Goal: Information Seeking & Learning: Learn about a topic

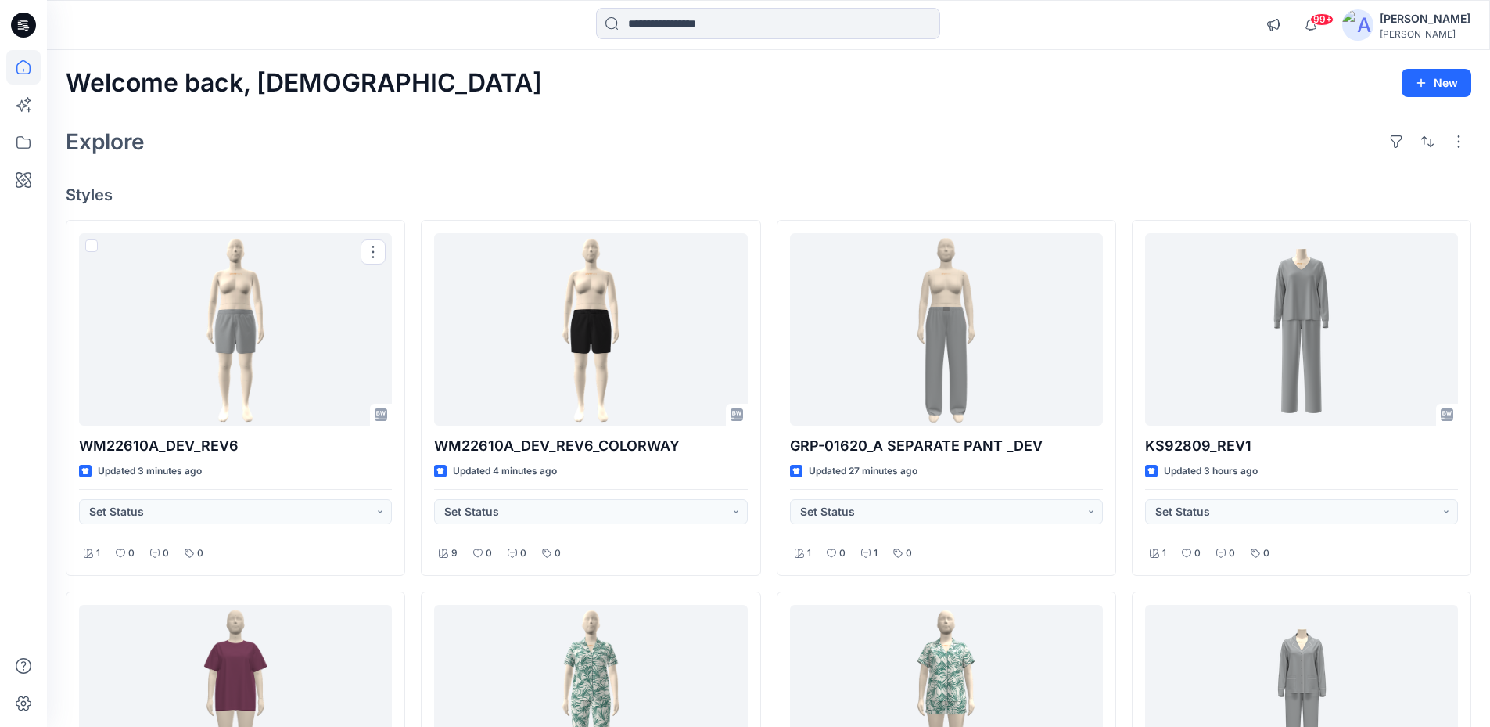
click at [469, 135] on div "Explore" at bounding box center [769, 142] width 1406 height 38
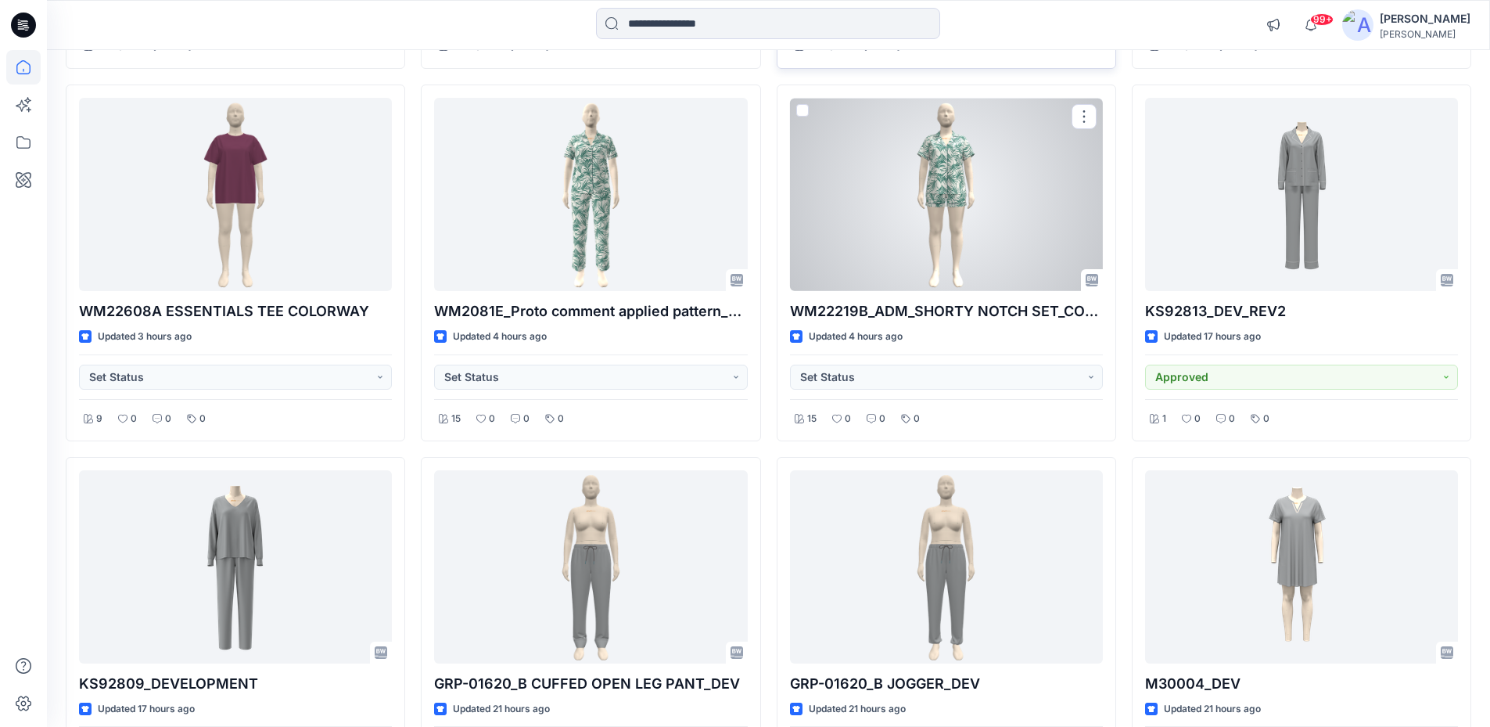
scroll to position [669, 0]
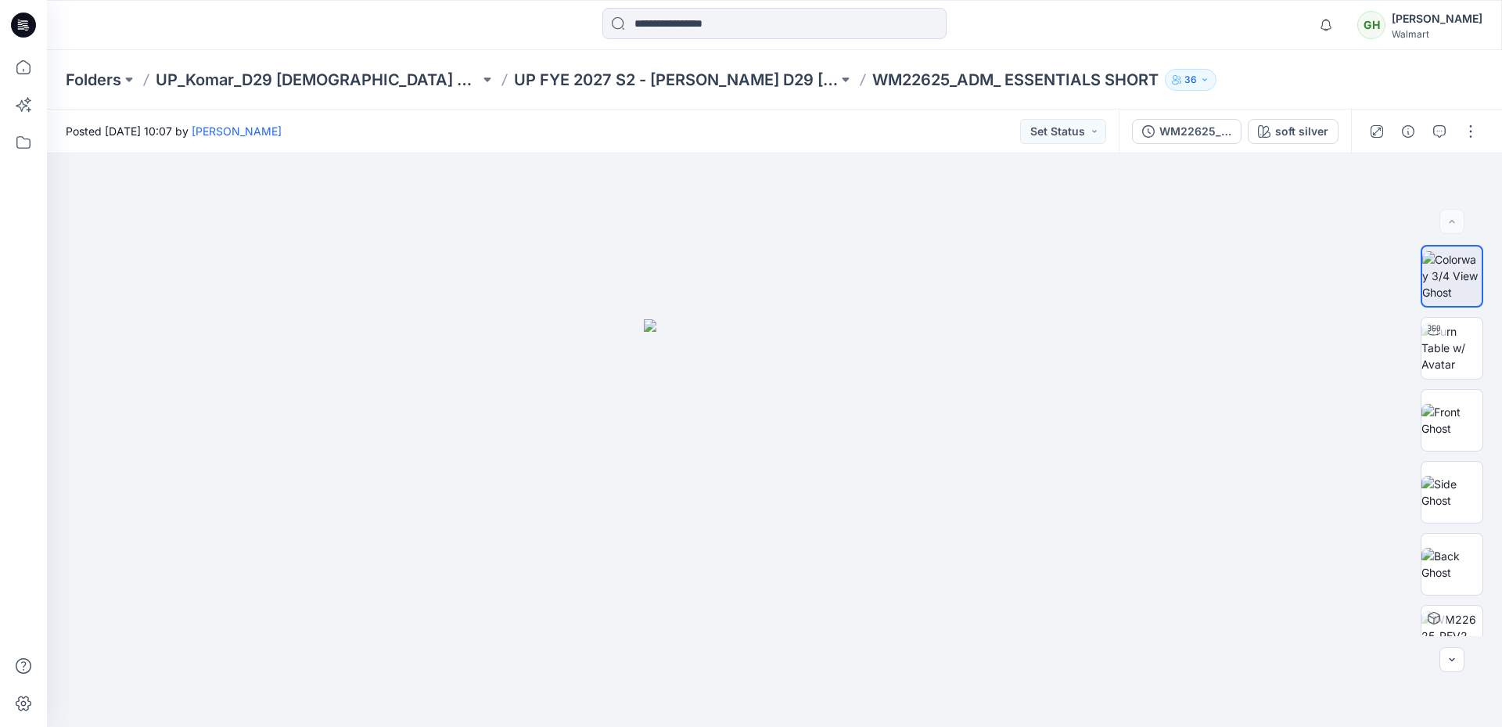
click at [31, 23] on icon at bounding box center [23, 25] width 25 height 25
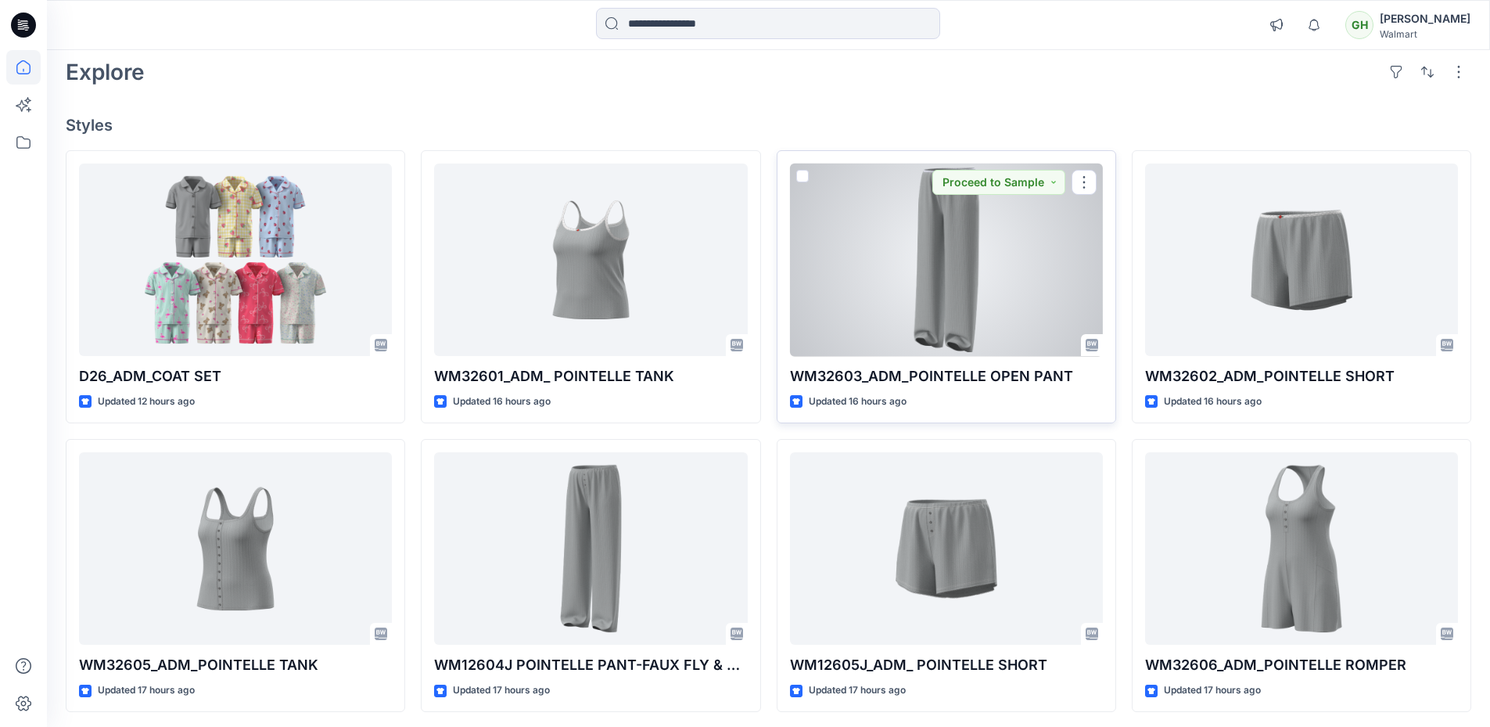
scroll to position [156, 0]
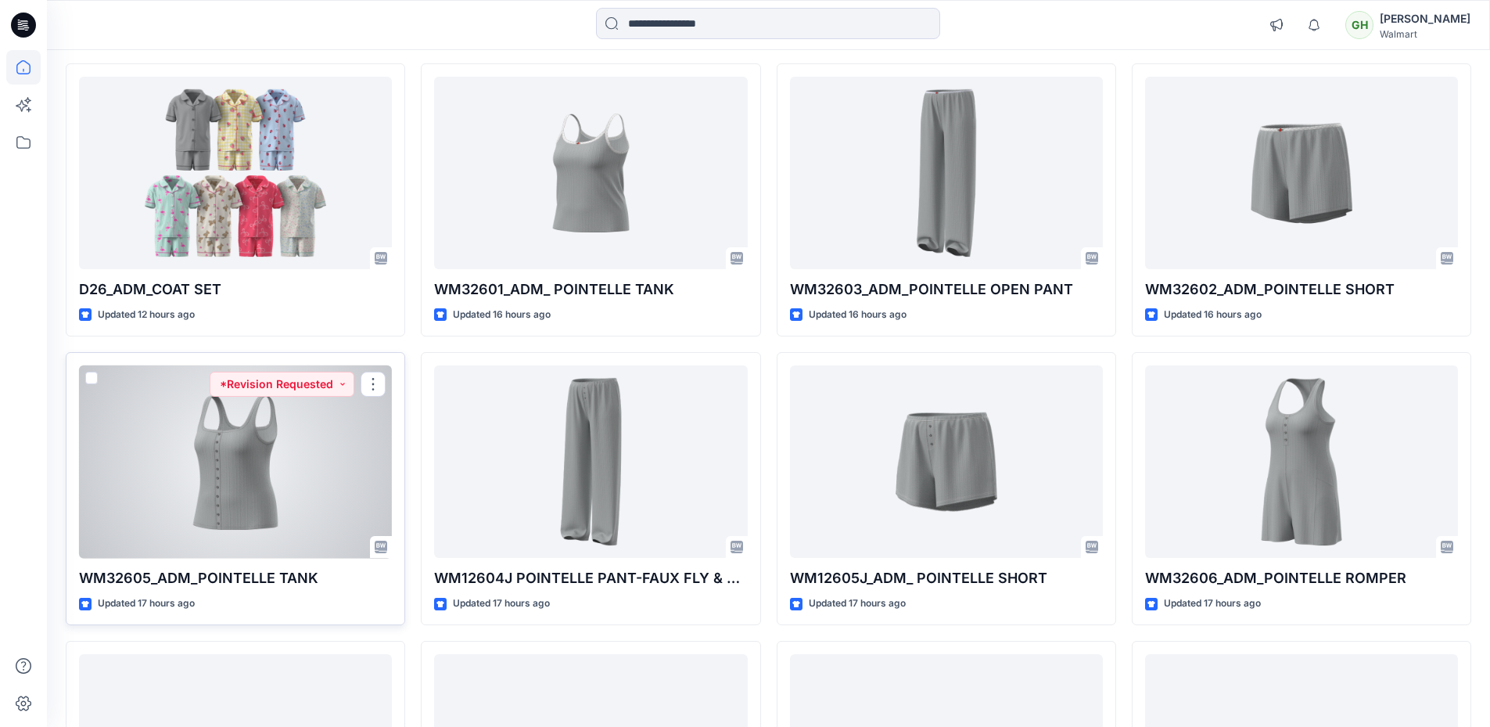
click at [241, 452] on div at bounding box center [235, 461] width 313 height 193
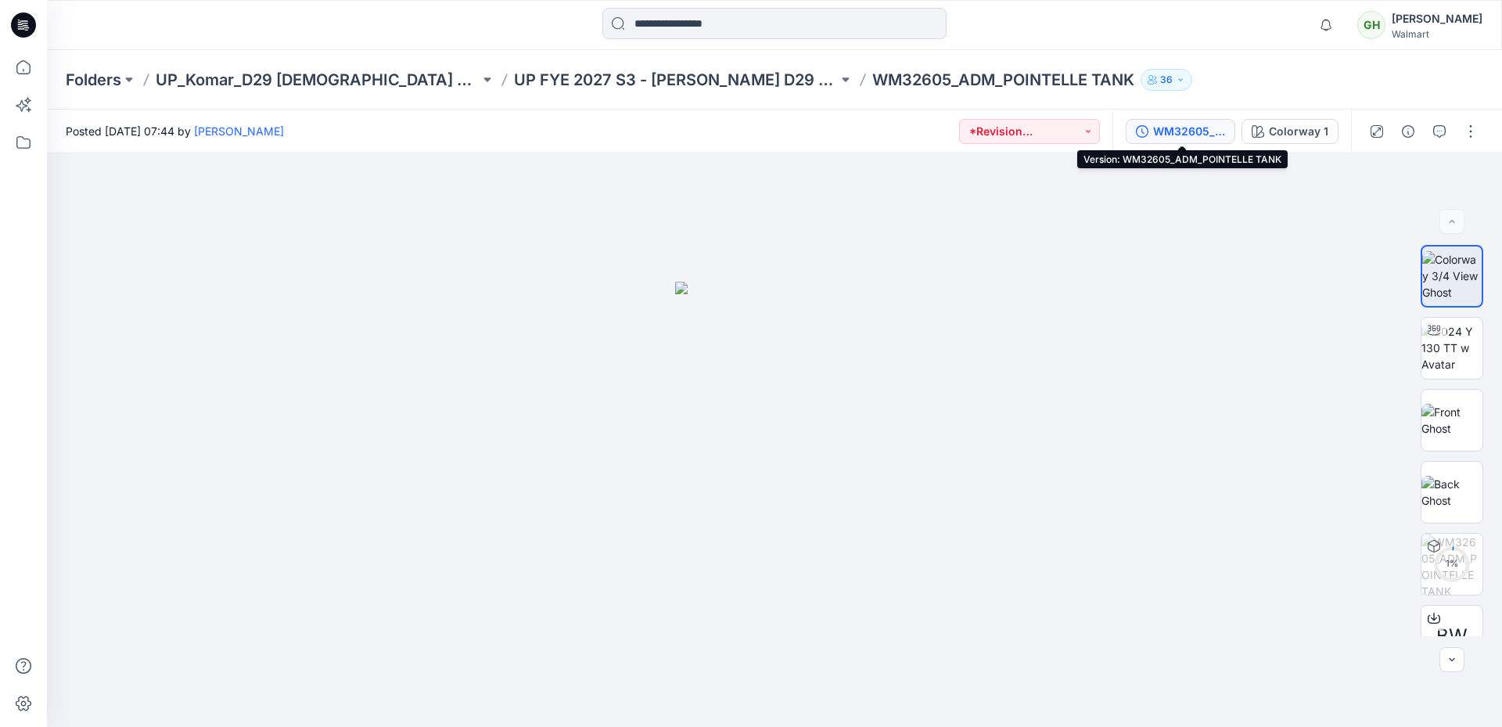
click at [1151, 136] on button "WM32605_ADM_POINTELLE TANK" at bounding box center [1181, 131] width 110 height 25
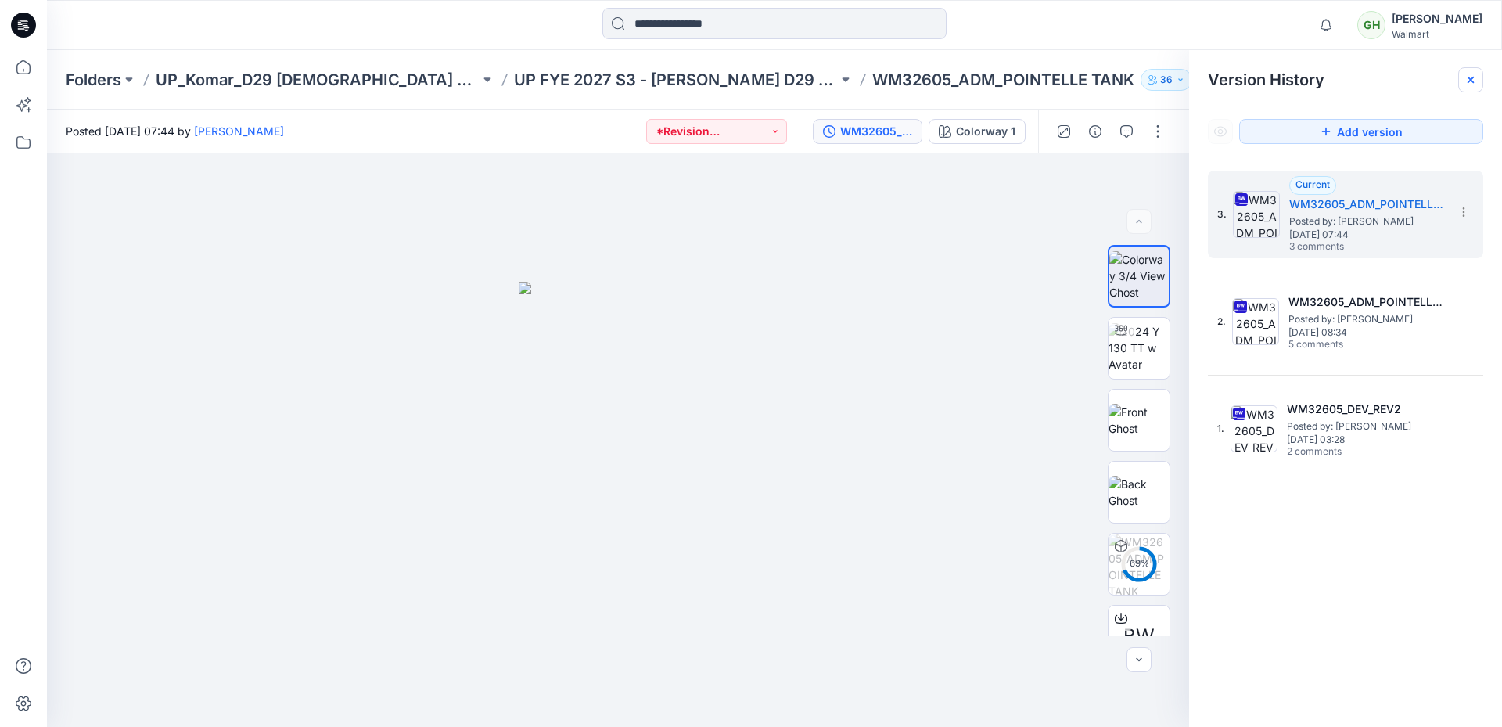
click at [1469, 81] on icon at bounding box center [1470, 80] width 6 height 6
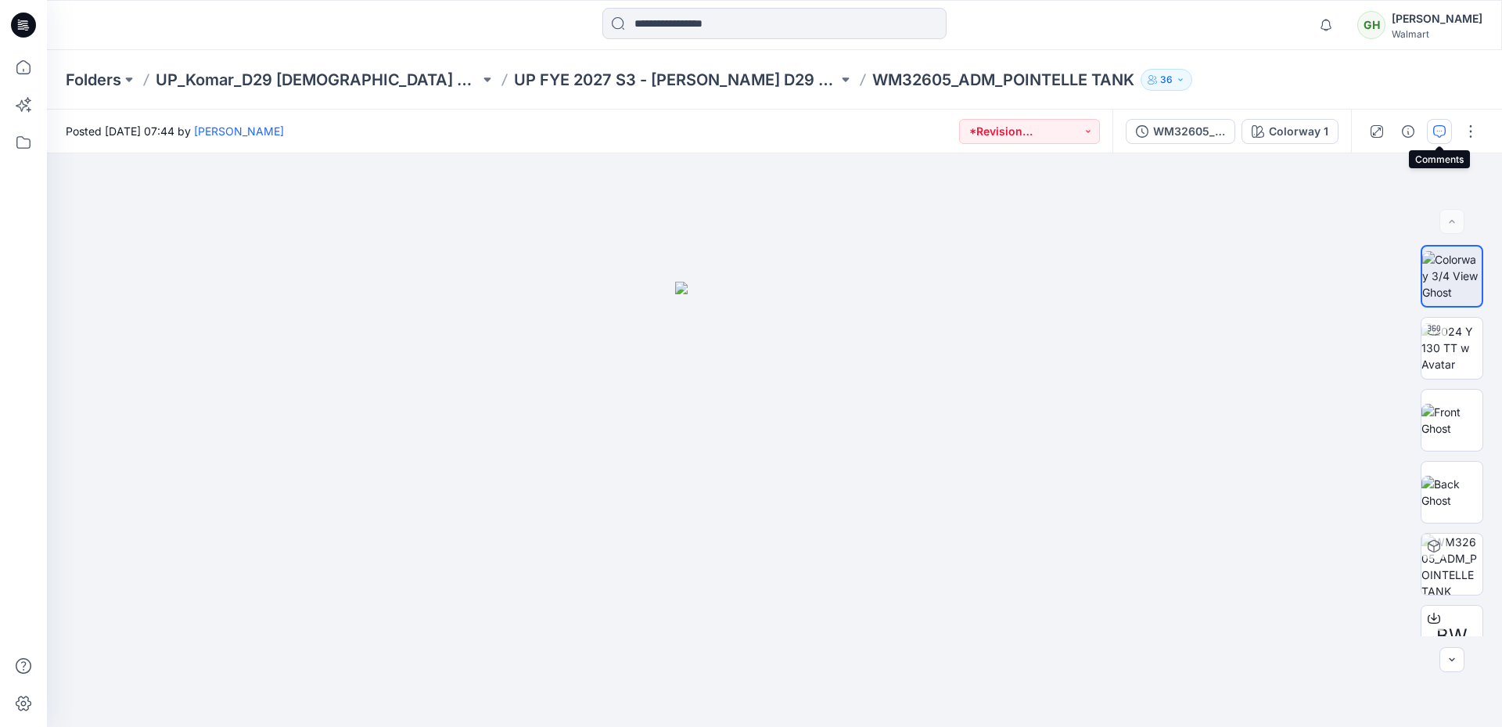
click at [1442, 130] on icon "button" at bounding box center [1439, 131] width 13 height 13
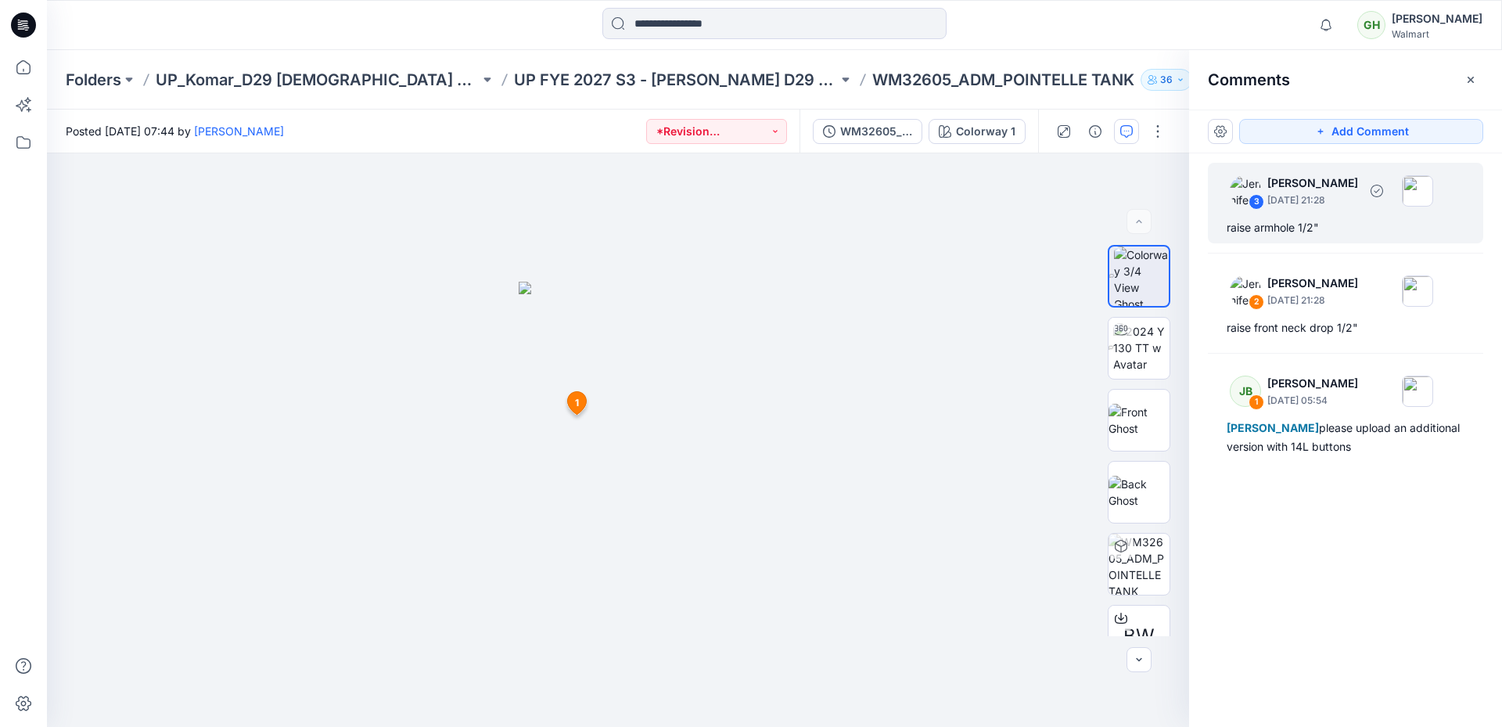
click at [1343, 229] on div "raise armhole 1/2"" at bounding box center [1345, 227] width 238 height 19
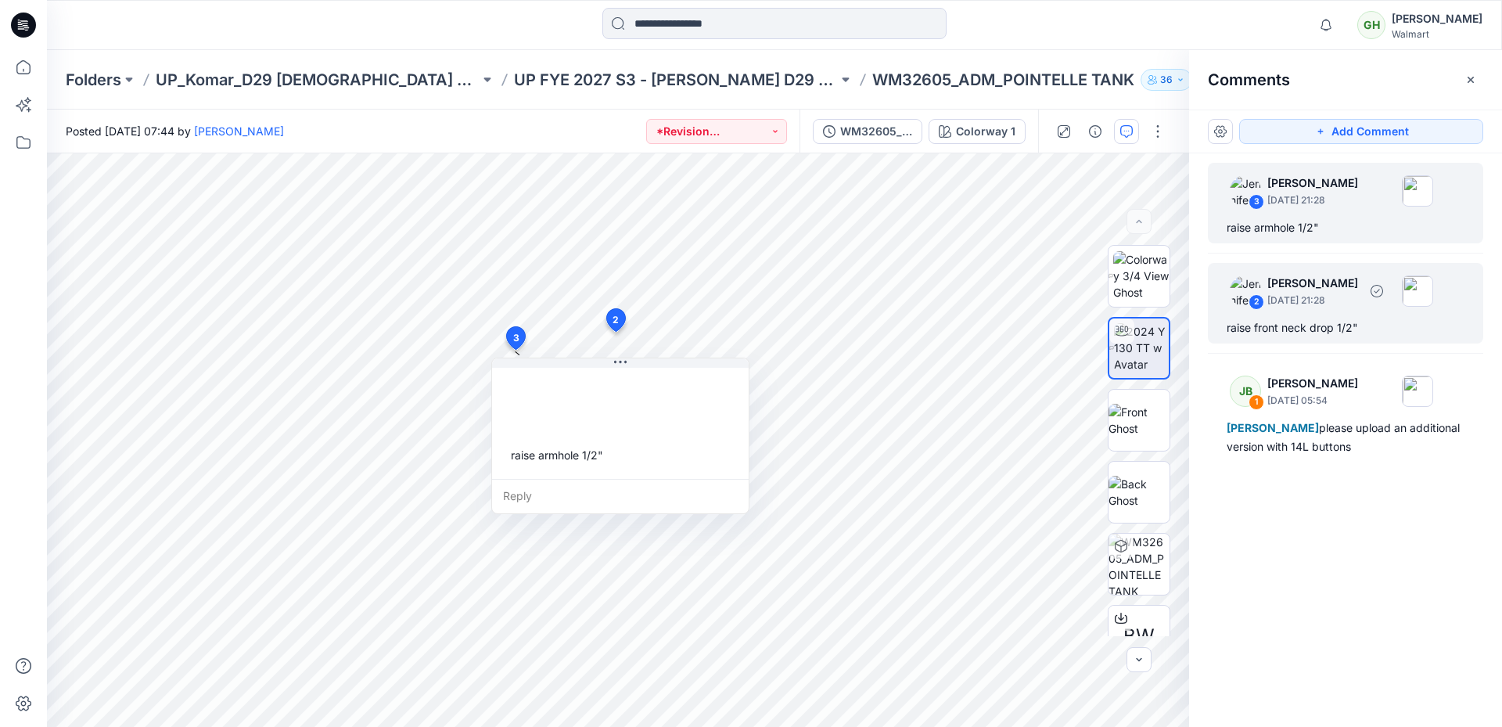
click at [1305, 321] on div "raise front neck drop 1/2"" at bounding box center [1345, 327] width 238 height 19
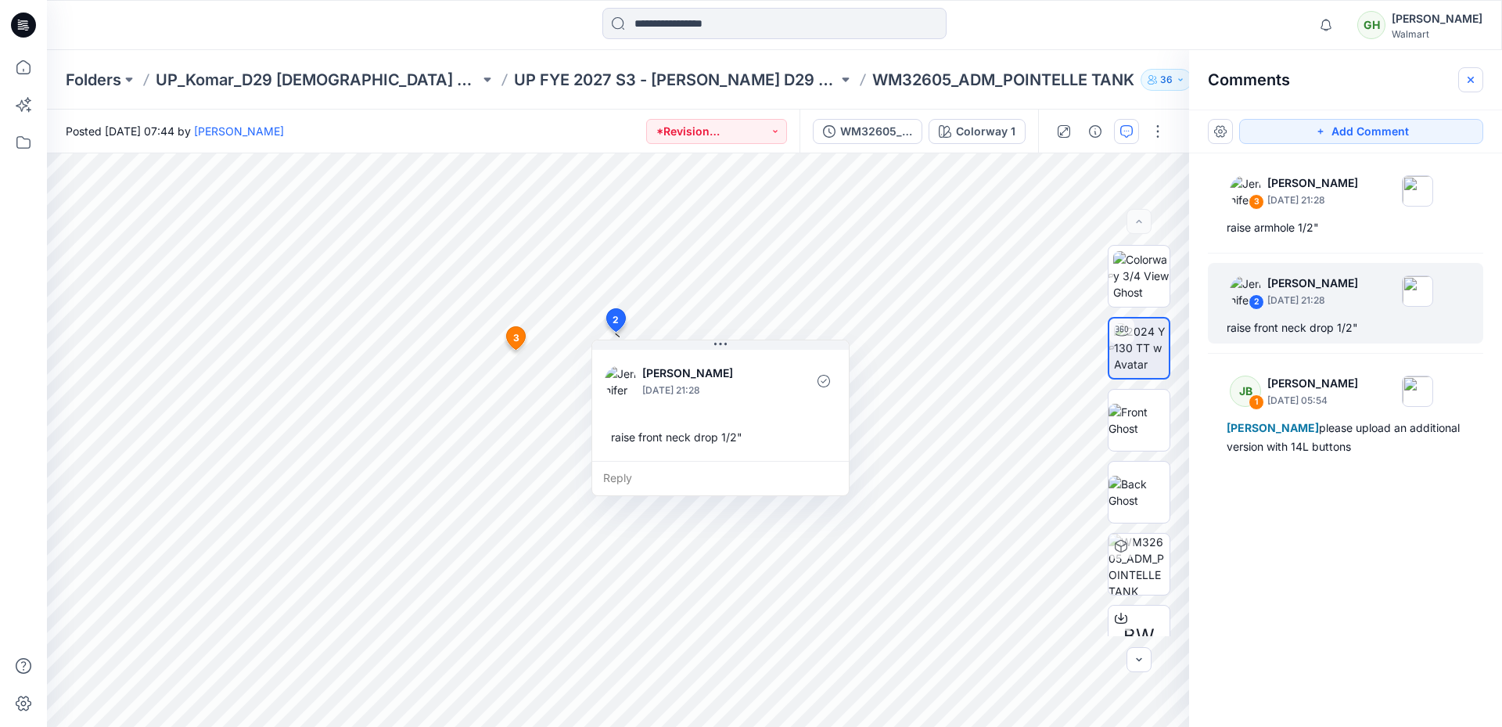
click at [1469, 79] on icon "button" at bounding box center [1470, 80] width 13 height 13
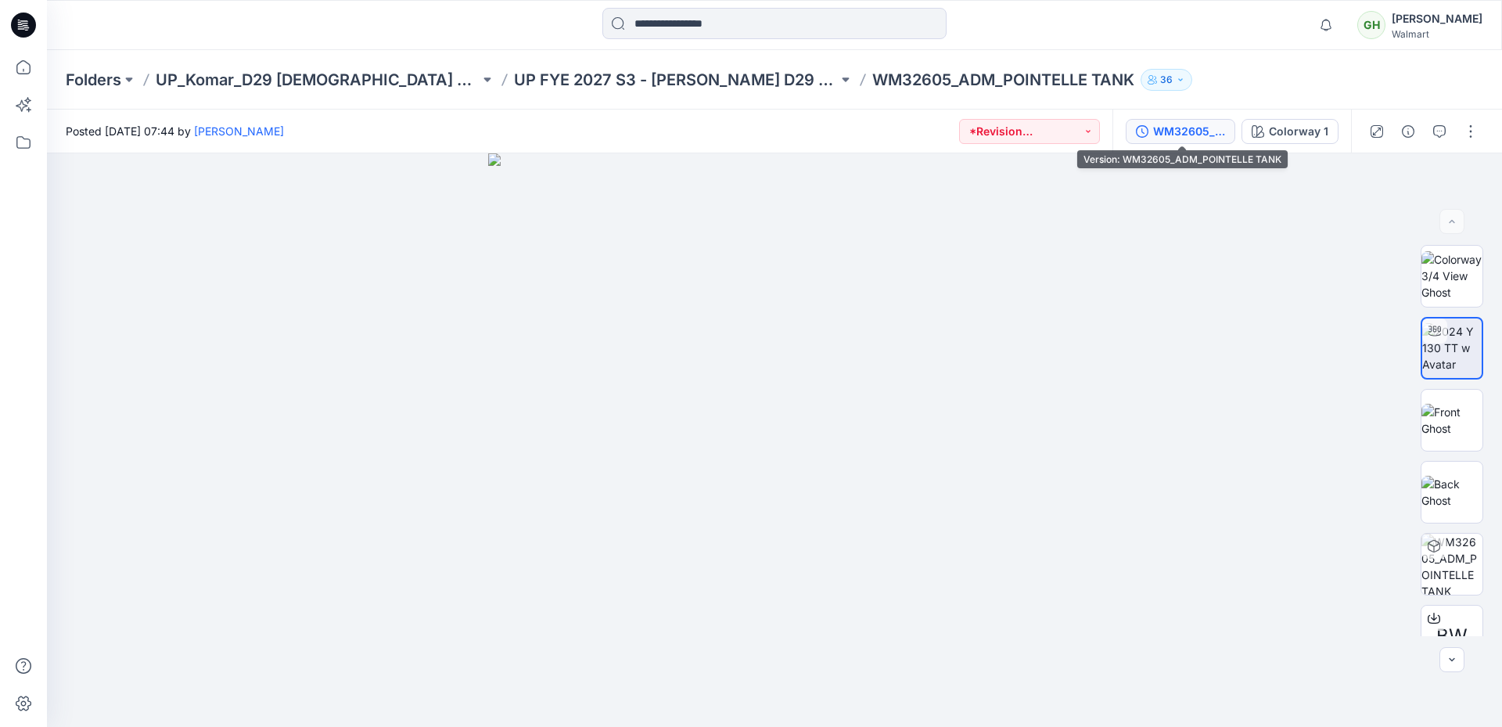
click at [1161, 135] on div "WM32605_ADM_POINTELLE TANK" at bounding box center [1189, 131] width 72 height 17
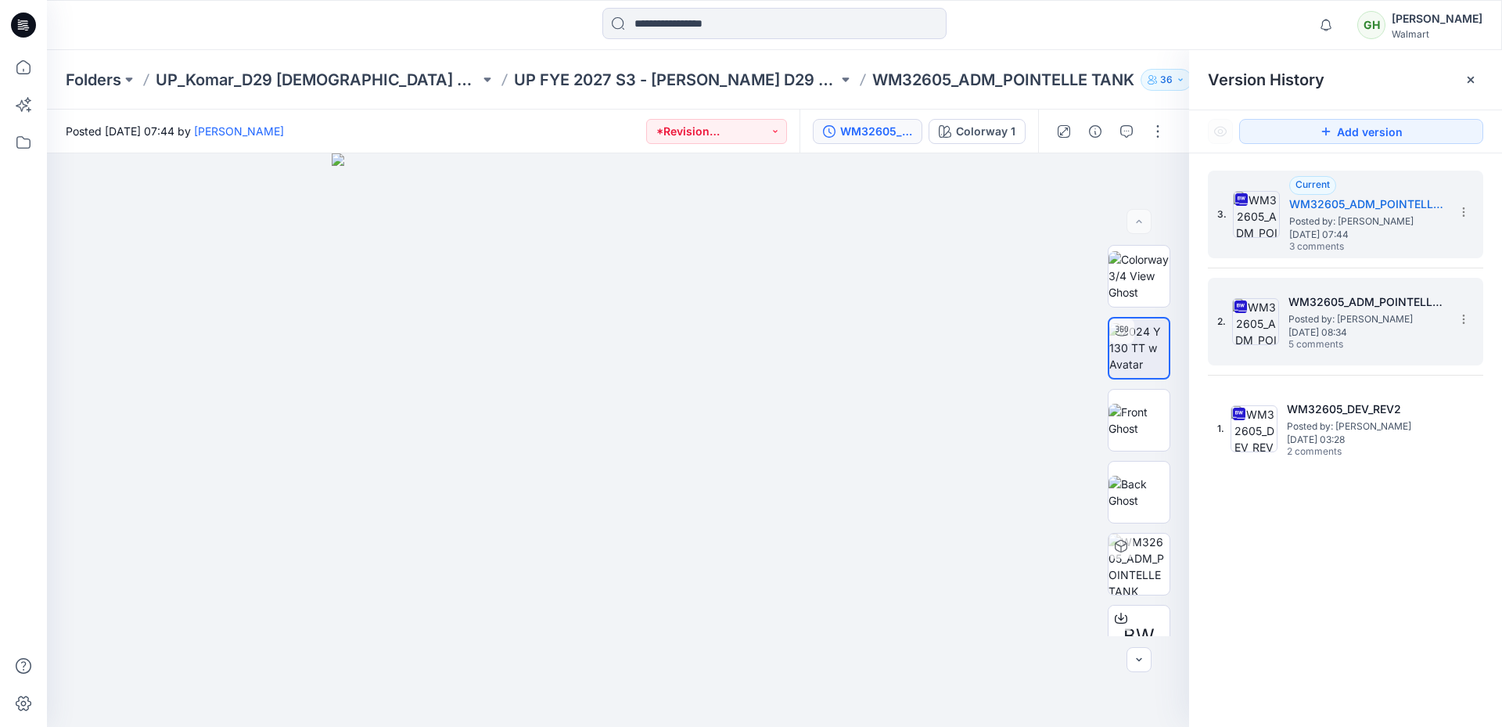
click at [1325, 306] on h5 "WM32605_ADM_POINTELLE TANK" at bounding box center [1366, 302] width 156 height 19
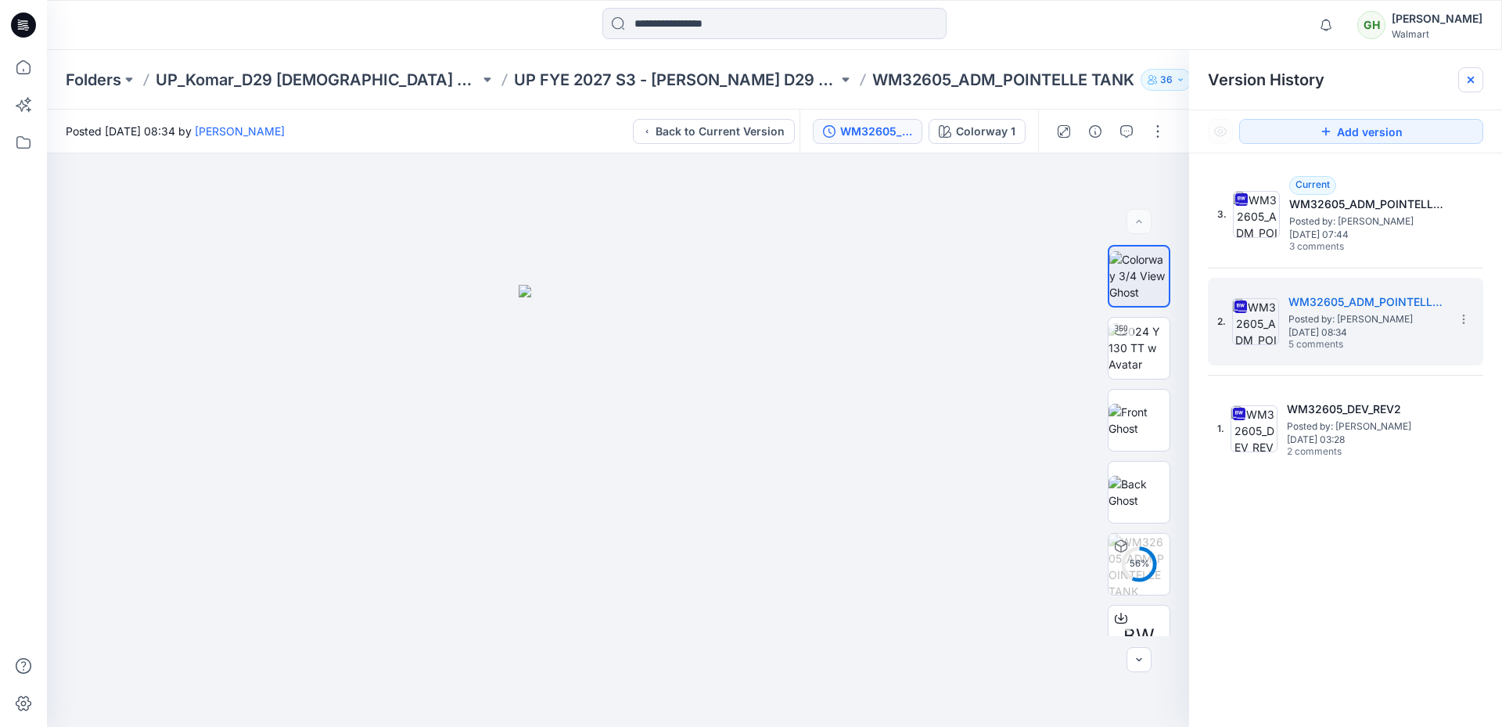
click at [1470, 74] on icon at bounding box center [1470, 80] width 13 height 13
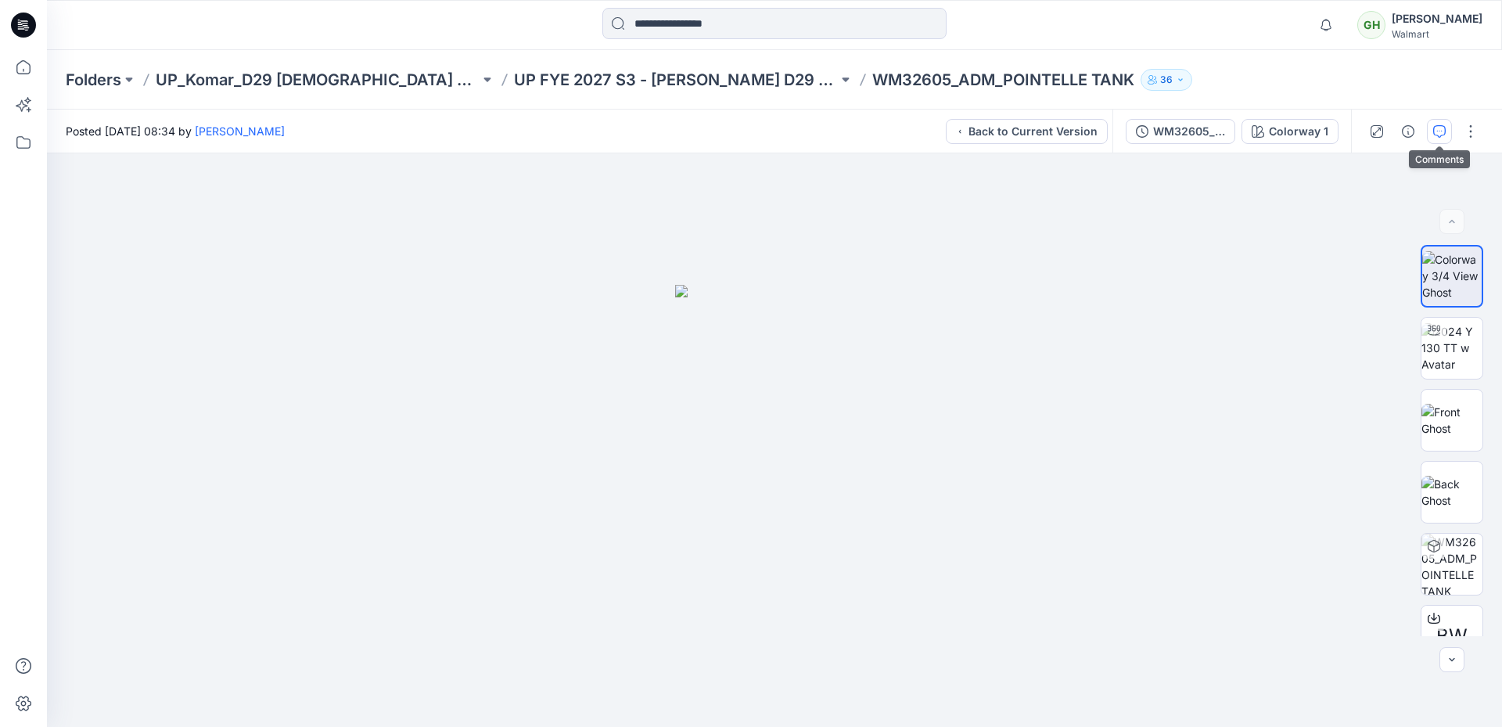
click at [1448, 135] on button "button" at bounding box center [1439, 131] width 25 height 25
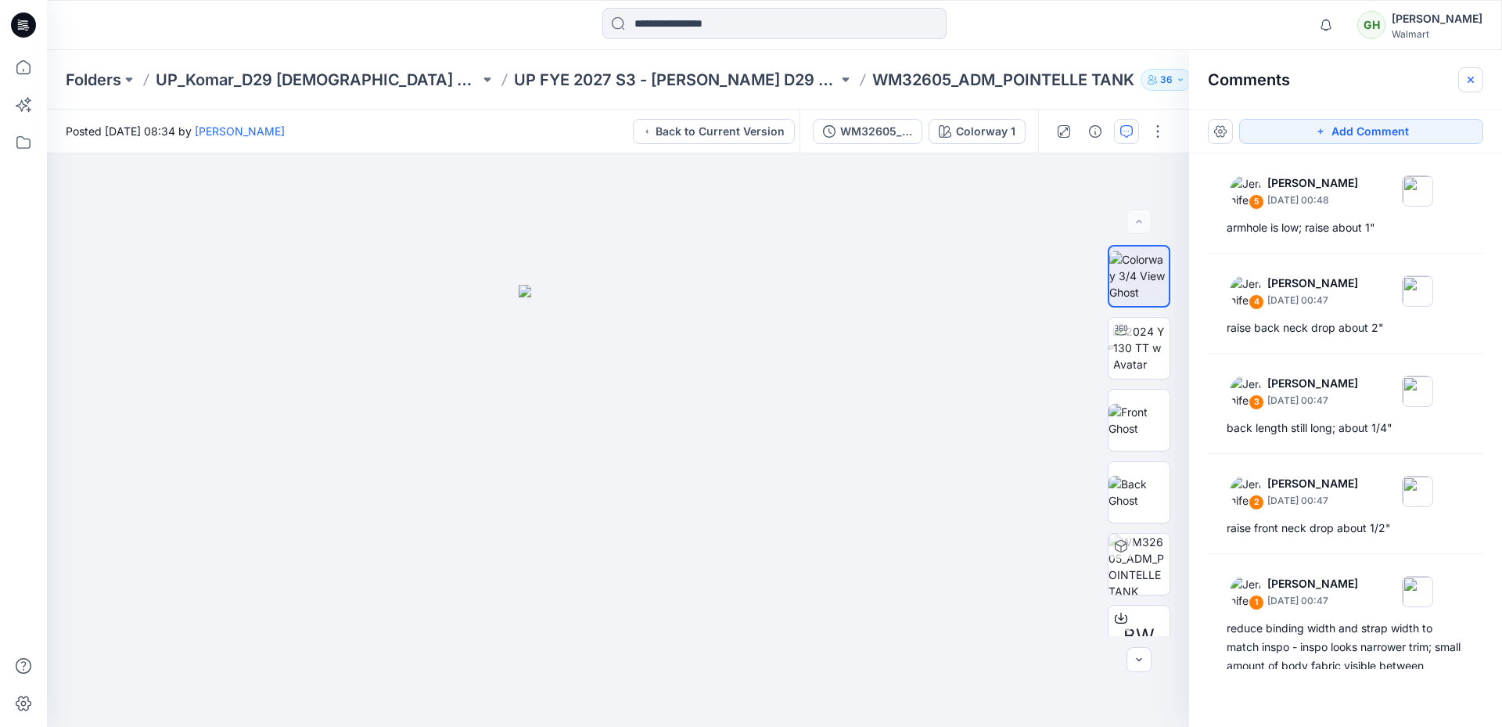
click at [1460, 80] on button "button" at bounding box center [1470, 79] width 25 height 25
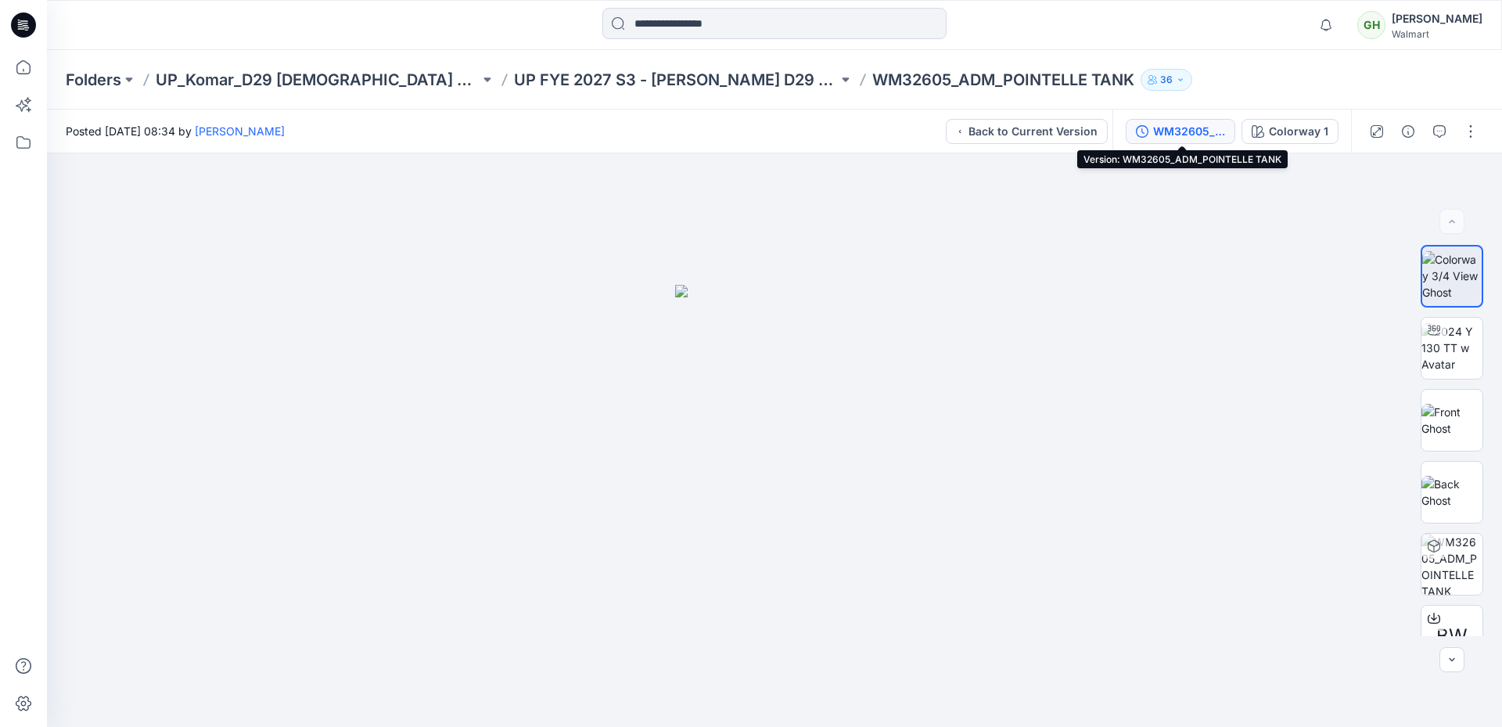
click at [1192, 133] on div "WM32605_ADM_POINTELLE TANK" at bounding box center [1189, 131] width 72 height 17
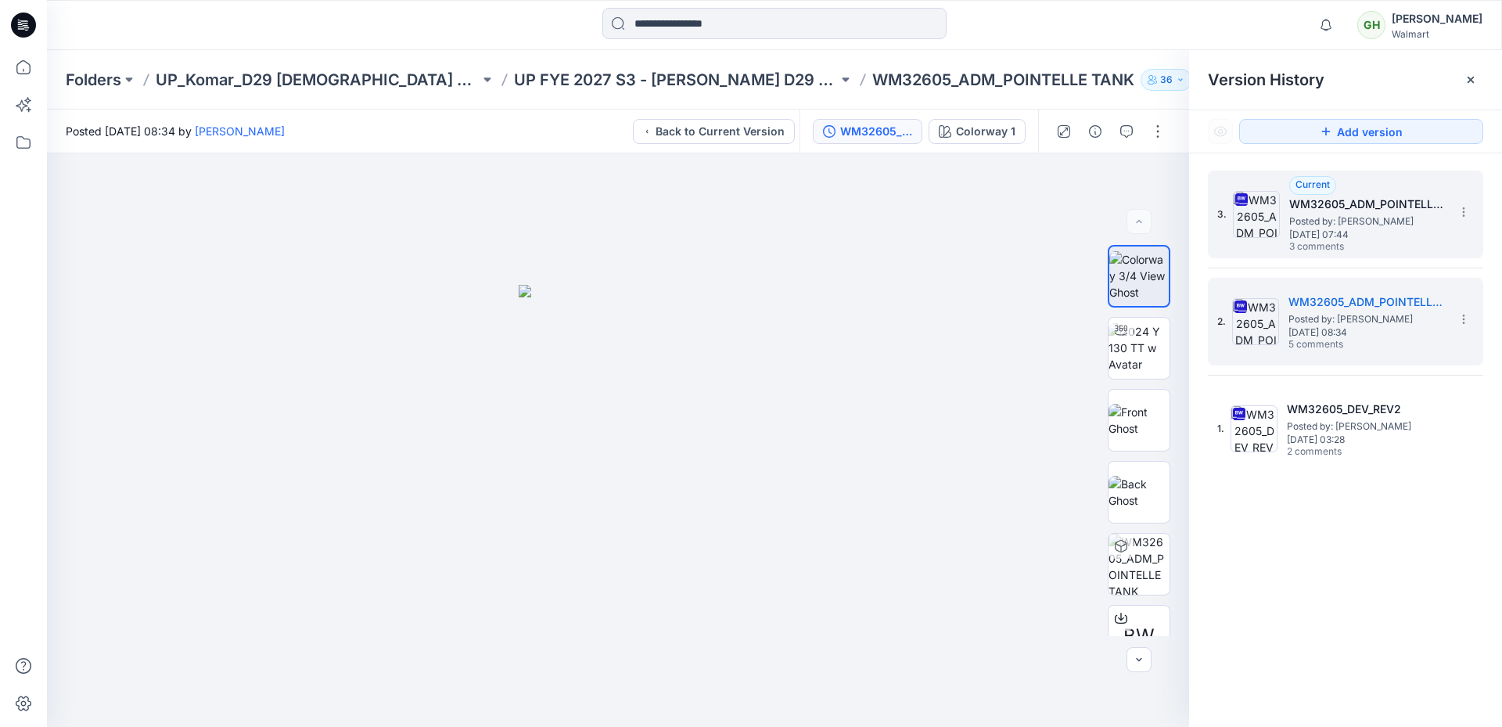
click at [1330, 204] on h5 "WM32605_ADM_POINTELLE TANK" at bounding box center [1367, 204] width 156 height 19
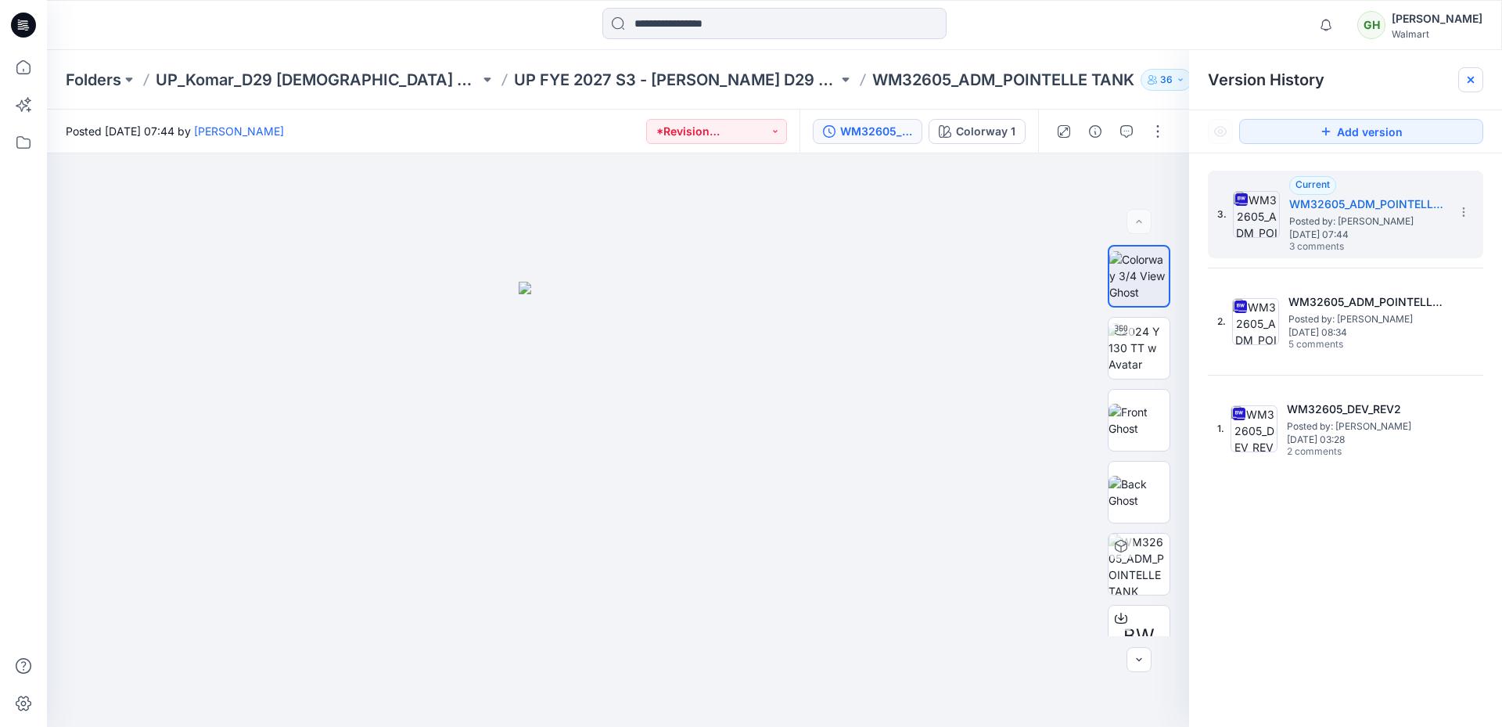
click at [1474, 77] on icon at bounding box center [1470, 80] width 6 height 6
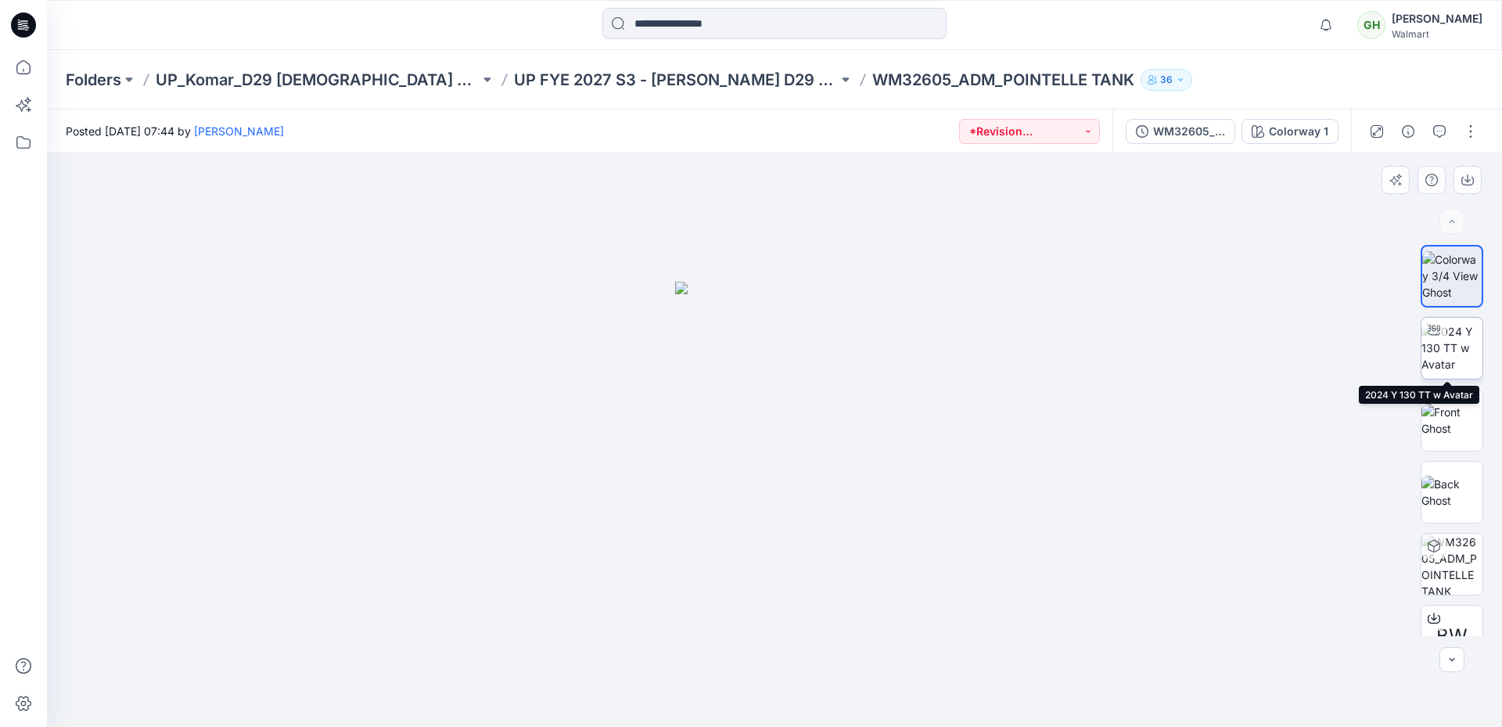
click at [1450, 346] on img at bounding box center [1451, 347] width 61 height 49
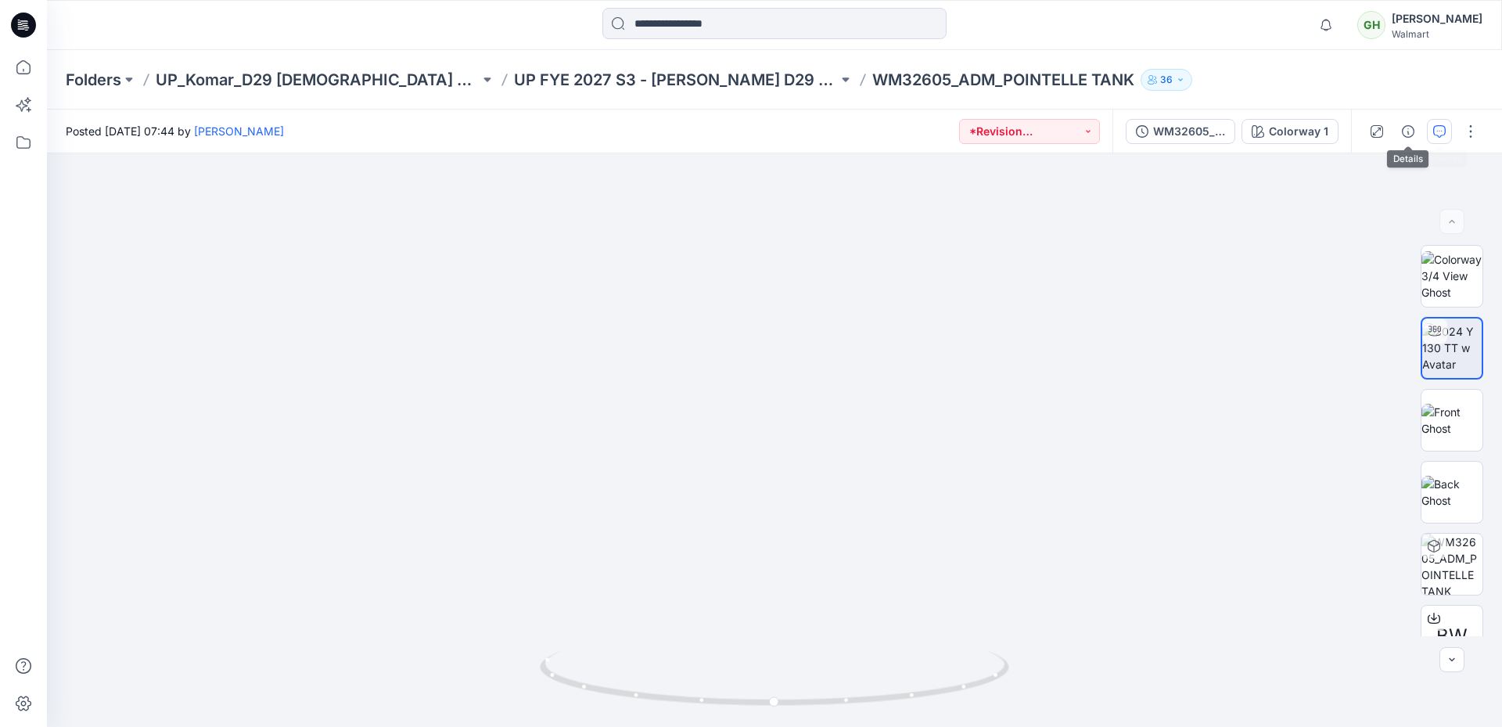
click at [1449, 133] on button "button" at bounding box center [1439, 131] width 25 height 25
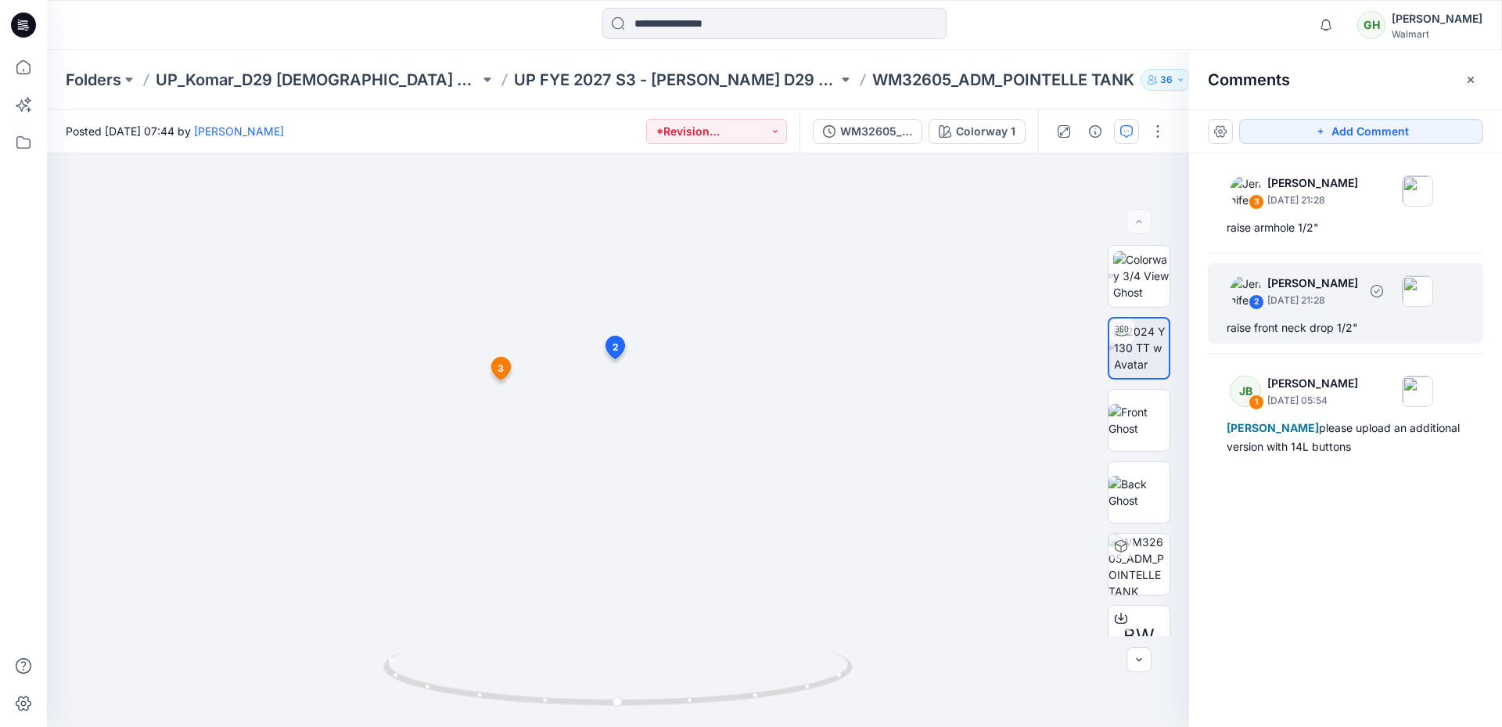
click at [1334, 329] on div "raise front neck drop 1/2"" at bounding box center [1345, 327] width 238 height 19
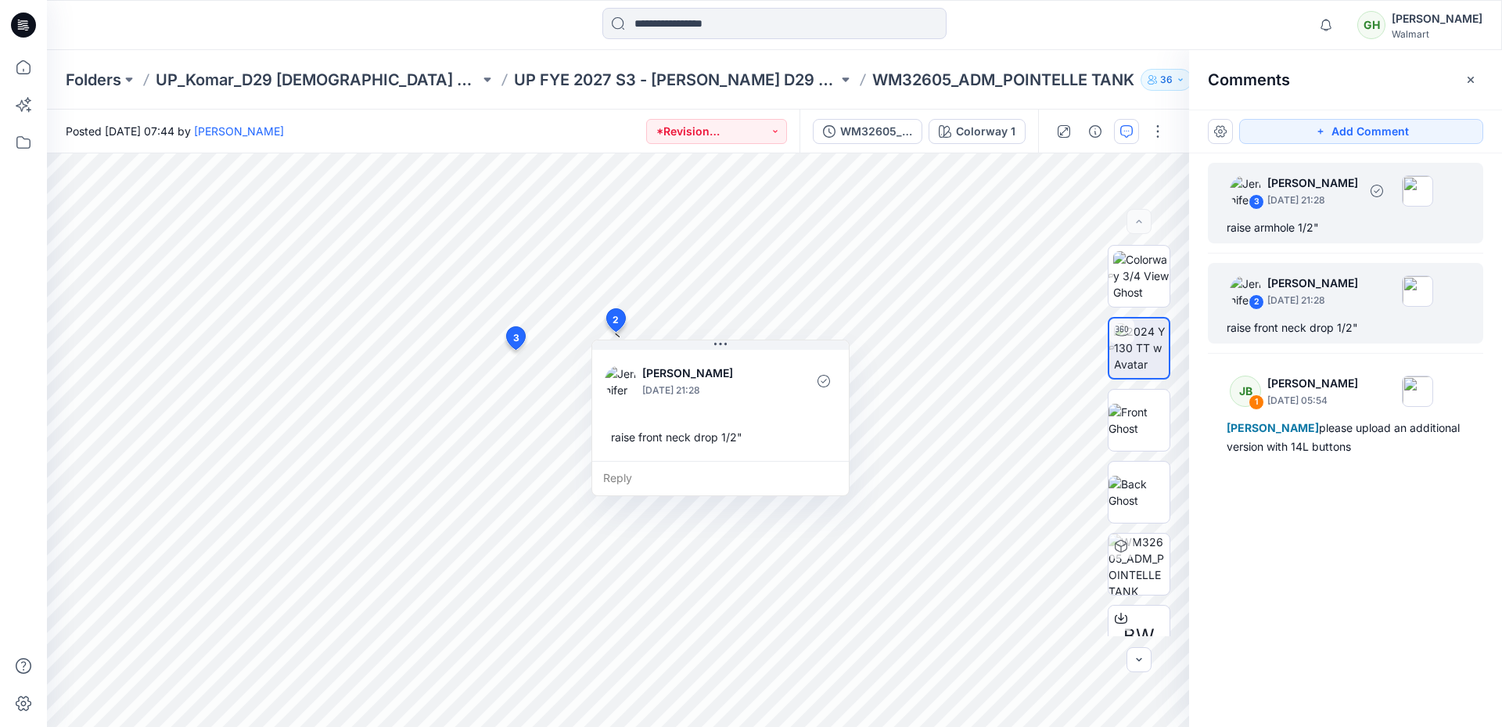
click at [1315, 236] on div "raise armhole 1/2"" at bounding box center [1345, 227] width 238 height 19
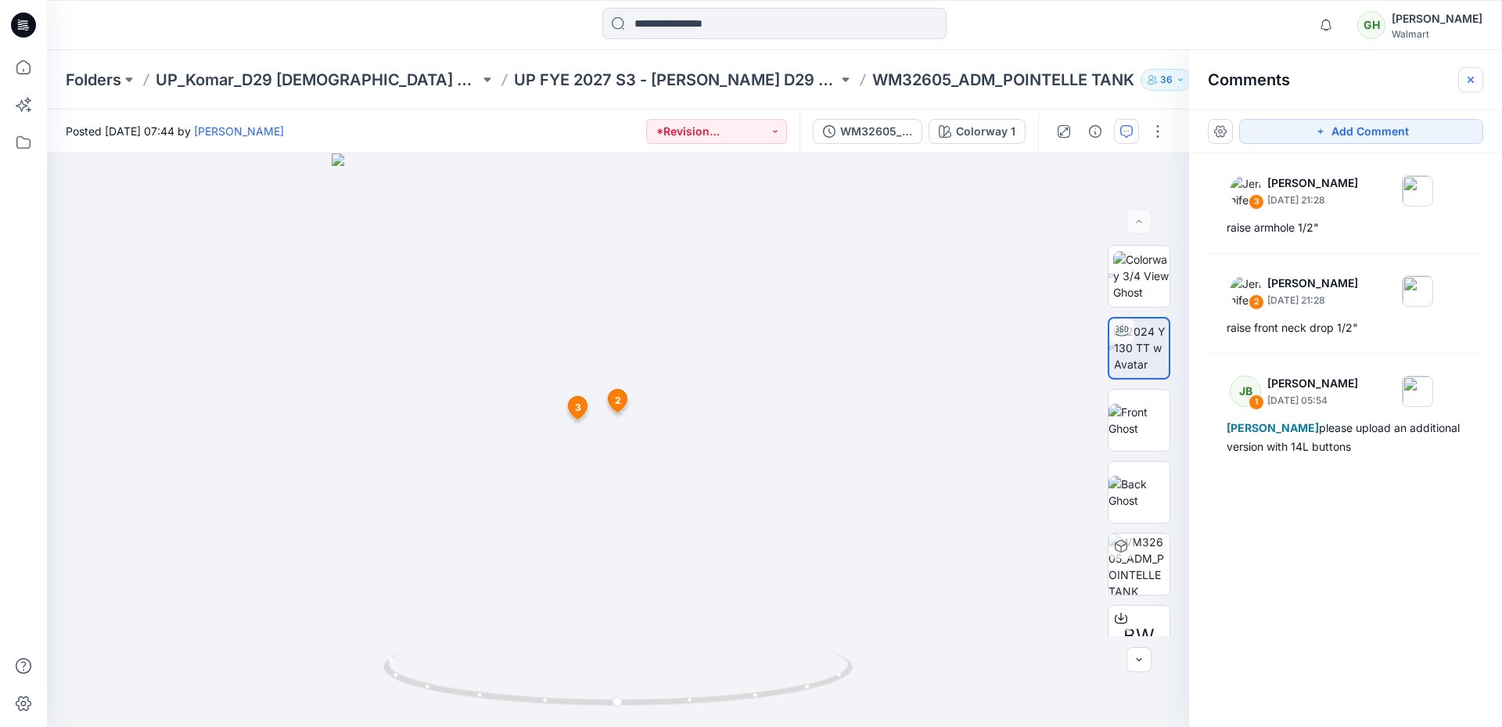
click at [1472, 81] on icon "button" at bounding box center [1470, 79] width 6 height 6
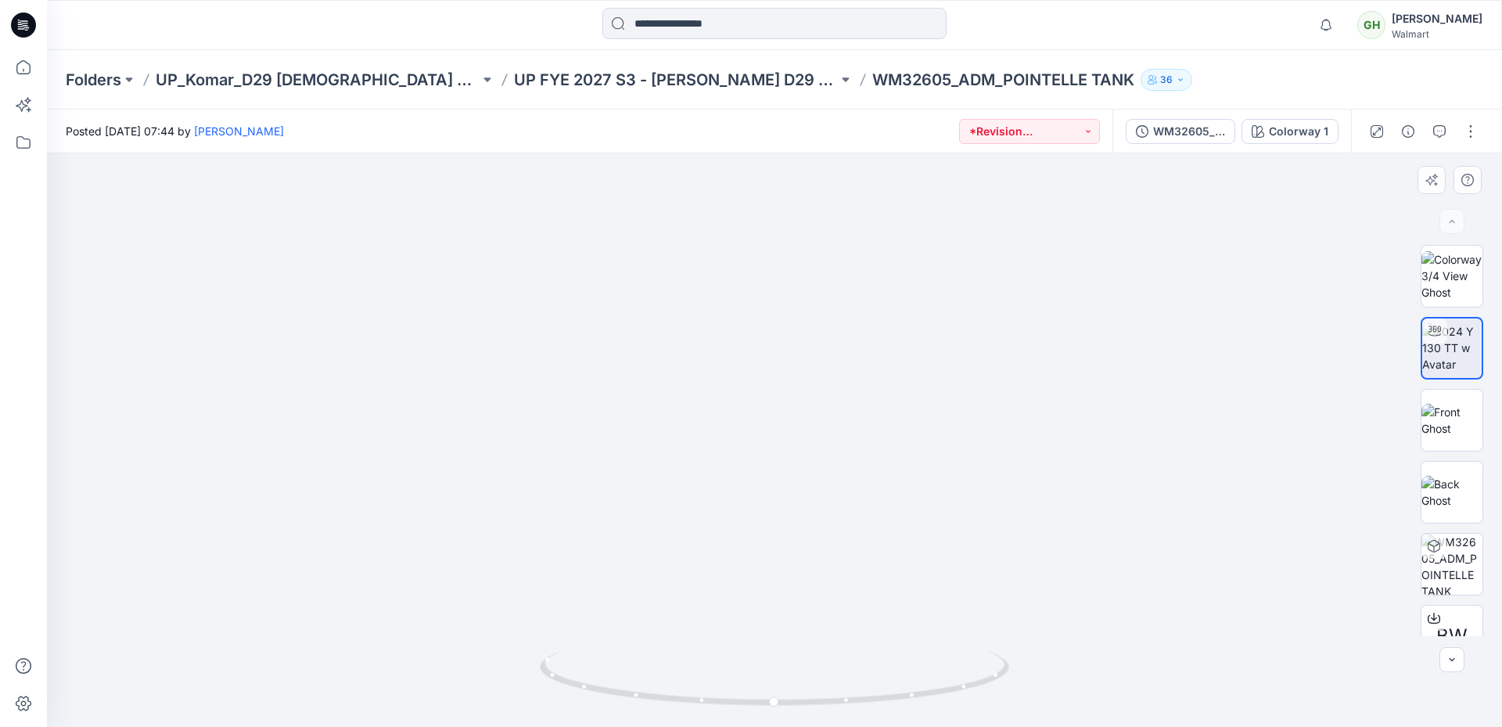
drag, startPoint x: 720, startPoint y: 420, endPoint x: 737, endPoint y: 223, distance: 197.8
drag, startPoint x: 808, startPoint y: 479, endPoint x: 813, endPoint y: 444, distance: 35.6
drag, startPoint x: 977, startPoint y: 689, endPoint x: 752, endPoint y: 680, distance: 225.5
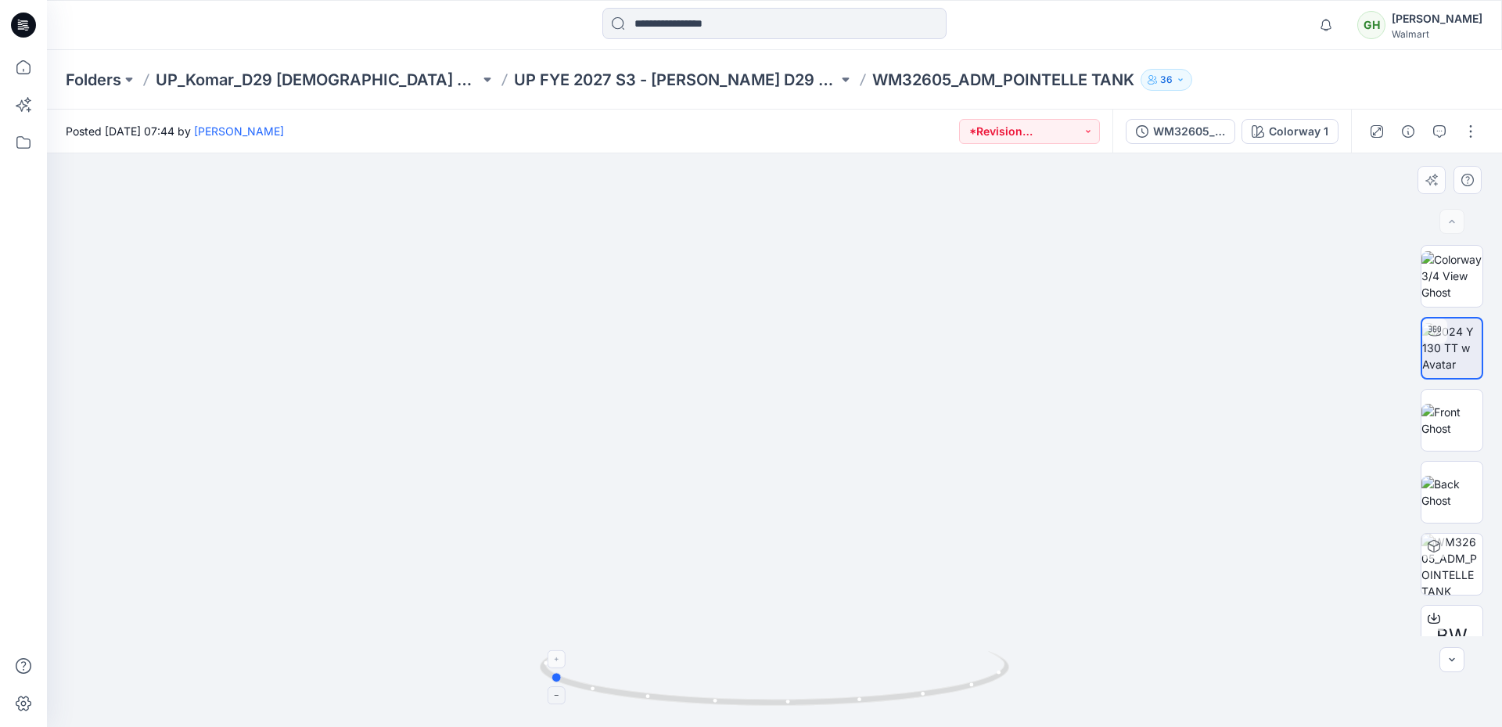
click at [752, 680] on icon at bounding box center [776, 680] width 473 height 59
drag, startPoint x: 892, startPoint y: 698, endPoint x: 1128, endPoint y: 657, distance: 238.9
click at [1128, 657] on div at bounding box center [774, 439] width 1455 height 573
click at [1438, 129] on icon "button" at bounding box center [1439, 131] width 13 height 13
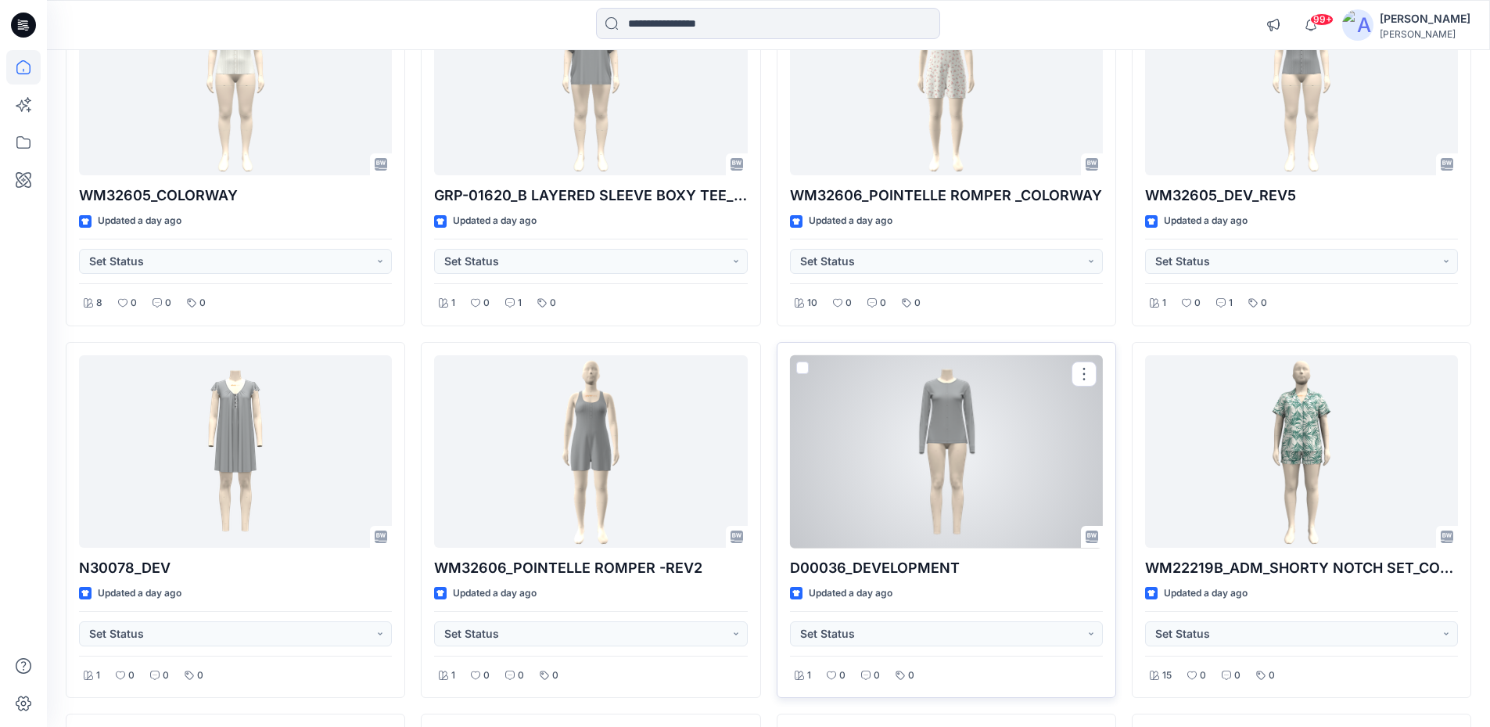
scroll to position [1138, 0]
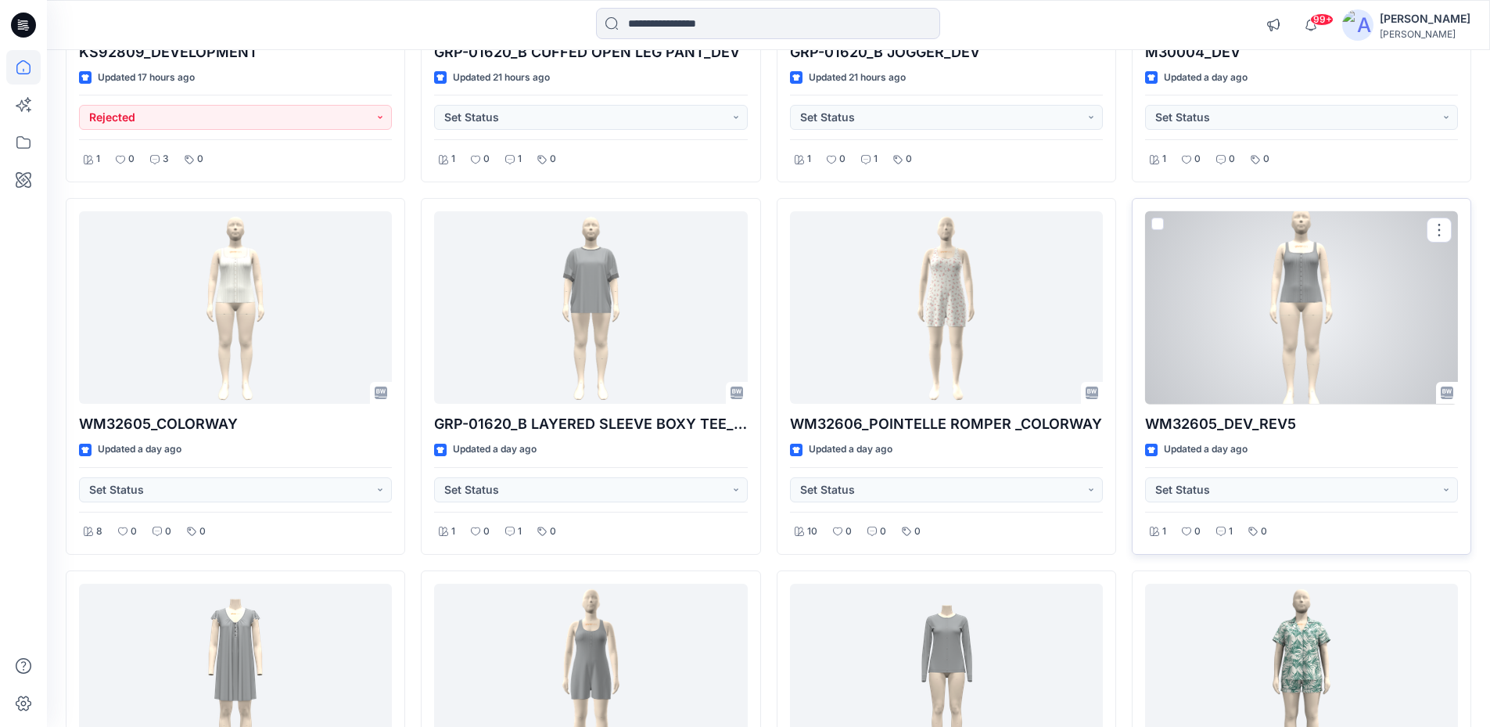
click at [1268, 299] on div at bounding box center [1301, 307] width 313 height 193
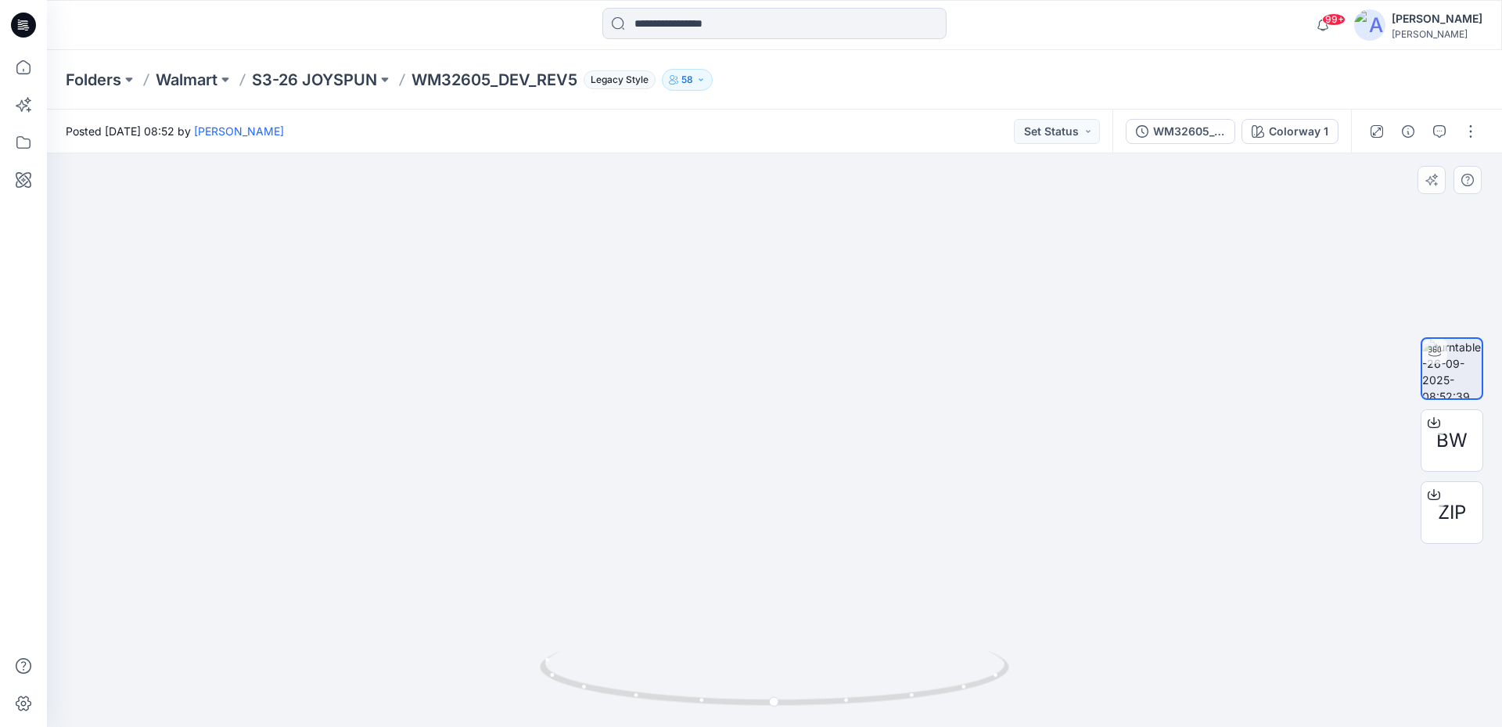
drag, startPoint x: 770, startPoint y: 304, endPoint x: 782, endPoint y: 505, distance: 201.4
click at [782, 505] on img at bounding box center [774, 302] width 577 height 850
drag, startPoint x: 728, startPoint y: 405, endPoint x: 726, endPoint y: 566, distance: 160.4
click at [726, 566] on img at bounding box center [774, 439] width 577 height 573
drag, startPoint x: 952, startPoint y: 690, endPoint x: 864, endPoint y: 704, distance: 89.5
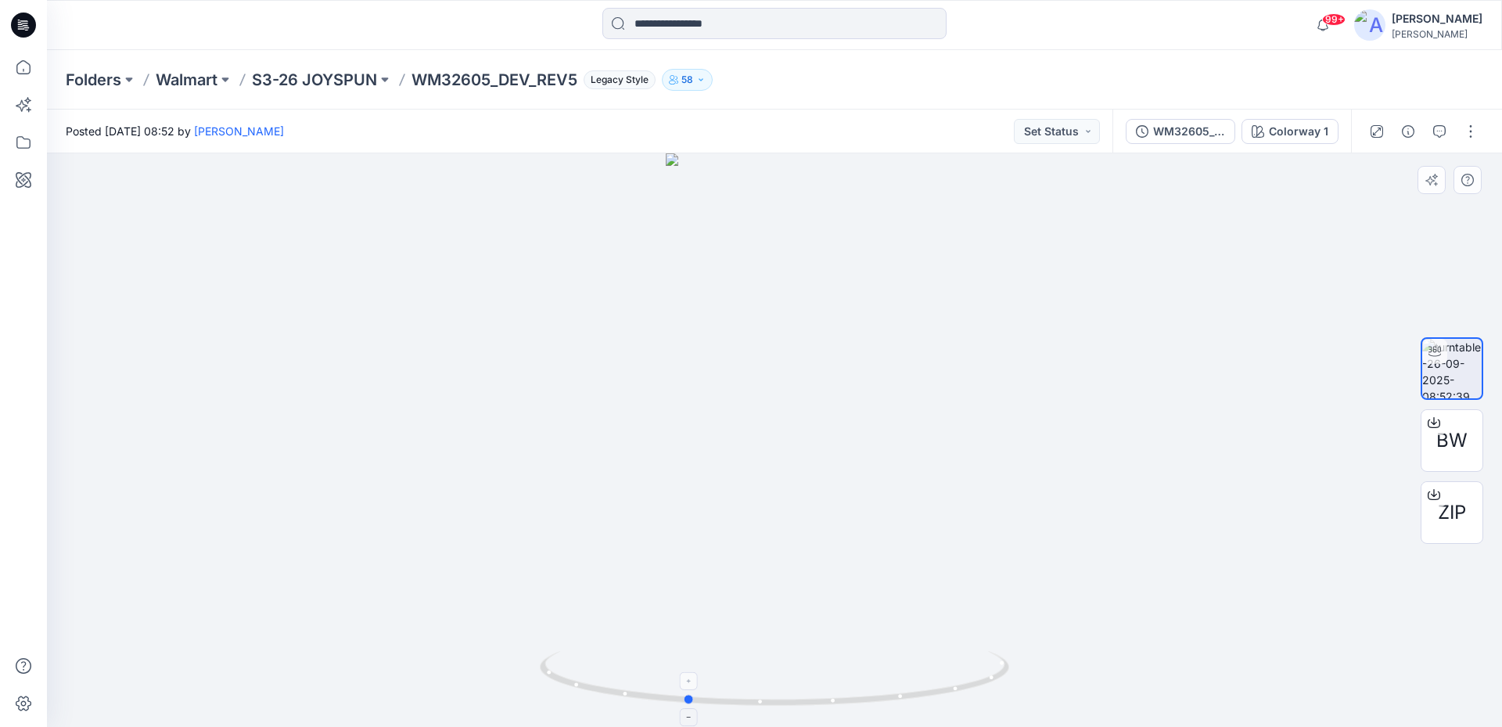
click at [864, 704] on icon at bounding box center [776, 680] width 473 height 59
drag, startPoint x: 803, startPoint y: 362, endPoint x: 802, endPoint y: 339, distance: 22.7
click at [802, 339] on img at bounding box center [774, 373] width 482 height 706
drag, startPoint x: 972, startPoint y: 685, endPoint x: 861, endPoint y: 692, distance: 111.3
click at [861, 692] on icon at bounding box center [776, 680] width 473 height 59
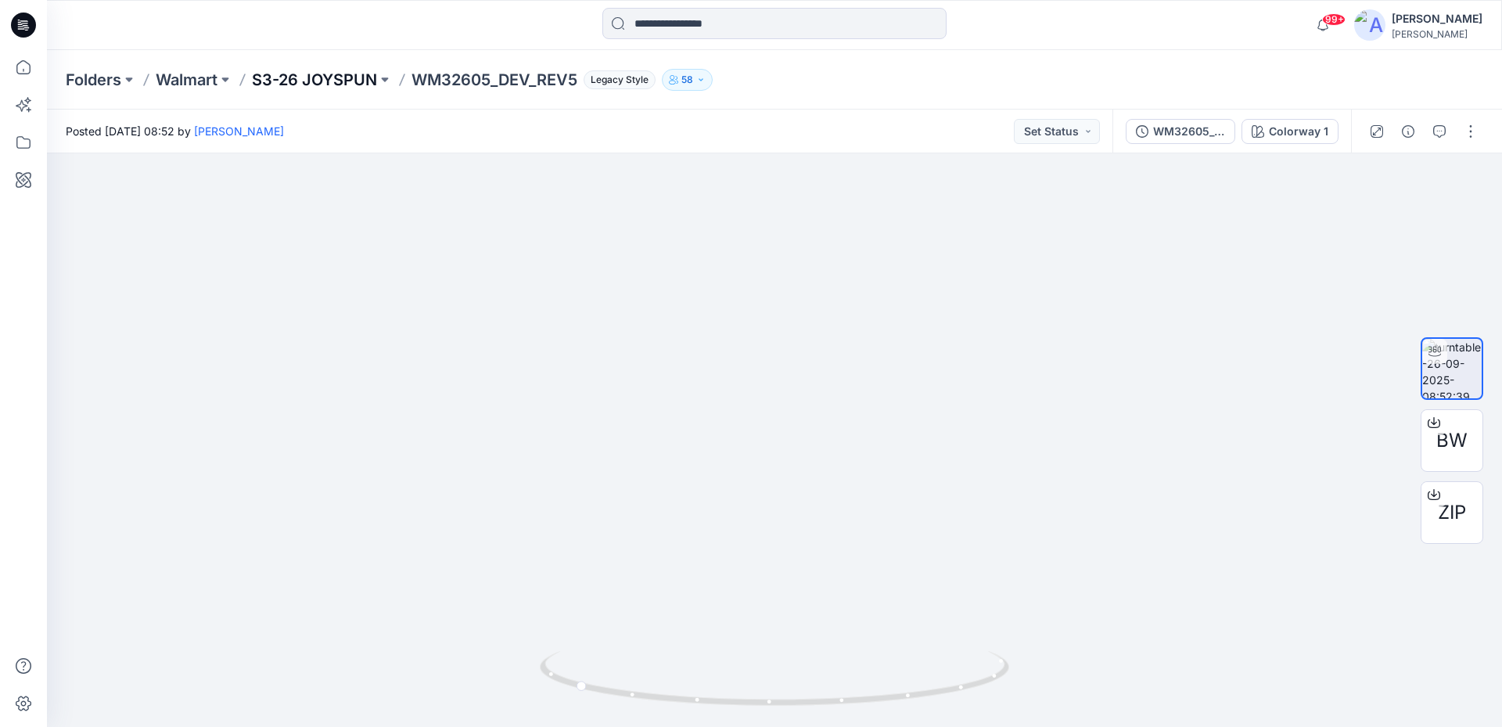
click at [275, 78] on p "S3-26 JOYSPUN" at bounding box center [314, 80] width 125 height 22
